Goal: Task Accomplishment & Management: Use online tool/utility

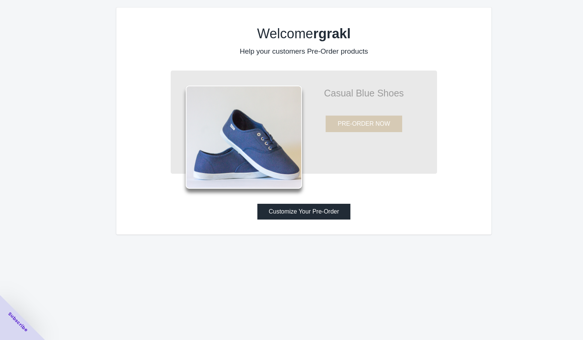
click at [293, 215] on button "Customize Your Pre-Order" at bounding box center [303, 212] width 93 height 16
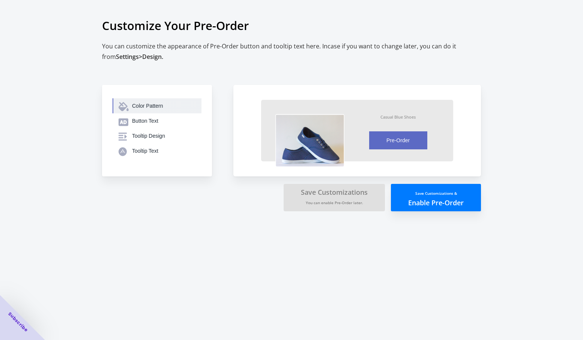
click at [148, 107] on div "Color Pattern" at bounding box center [163, 106] width 63 height 8
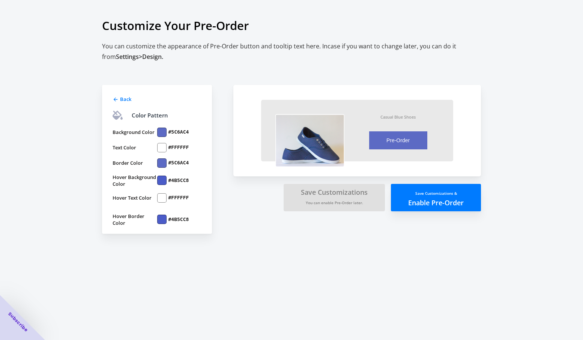
click at [122, 101] on span "Back" at bounding box center [125, 99] width 11 height 7
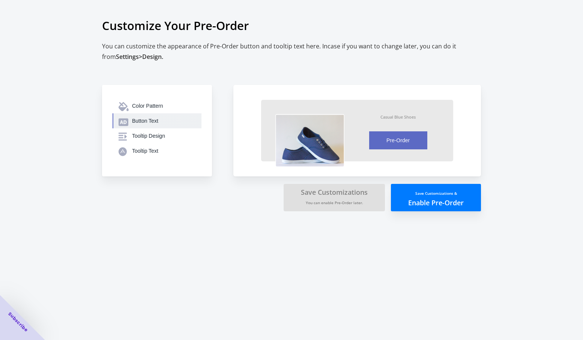
click at [145, 123] on div "Button Text" at bounding box center [163, 121] width 63 height 8
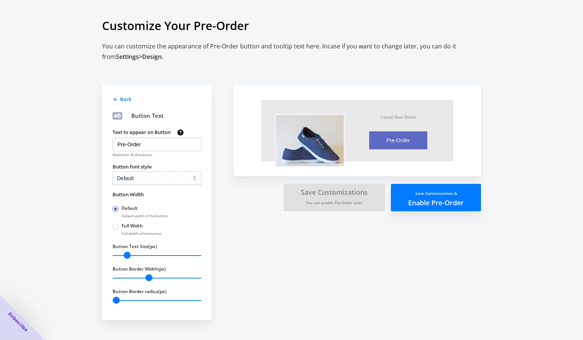
click at [123, 96] on span "Back" at bounding box center [125, 99] width 11 height 7
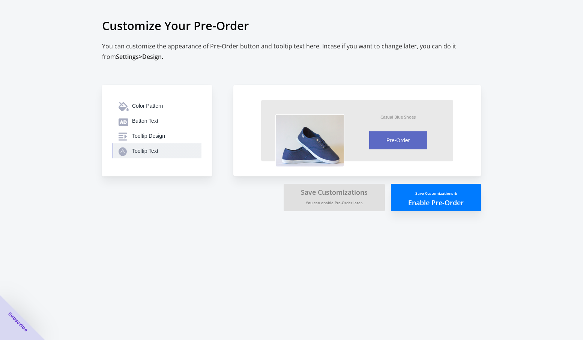
click at [156, 145] on button "Tooltip Text" at bounding box center [157, 150] width 89 height 15
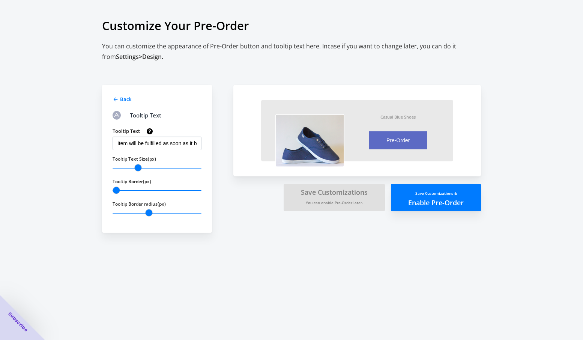
click at [427, 200] on button "Save Customizations & Enable Pre-Order" at bounding box center [436, 197] width 90 height 27
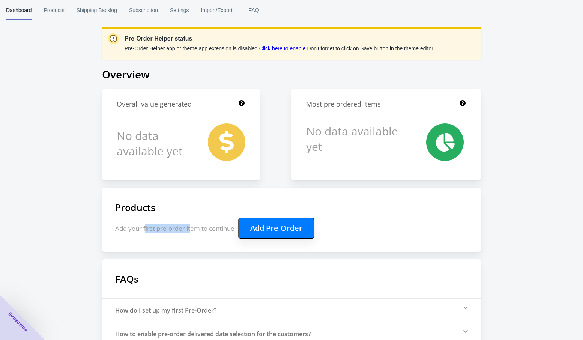
drag, startPoint x: 146, startPoint y: 230, endPoint x: 193, endPoint y: 230, distance: 46.5
click at [192, 230] on p "Add your first pre-order item to continue Add Pre-Order" at bounding box center [291, 228] width 353 height 21
click at [193, 230] on p "Add your first pre-order item to continue Add Pre-Order" at bounding box center [291, 228] width 353 height 21
click at [319, 227] on p "Add your first pre-order item to continue Add Pre-Order" at bounding box center [291, 228] width 353 height 21
click at [527, 162] on div "Pre-Order Helper status Pre-Order Helper app or theme app extension is disabled…" at bounding box center [291, 208] width 583 height 416
